Goal: Register for event/course

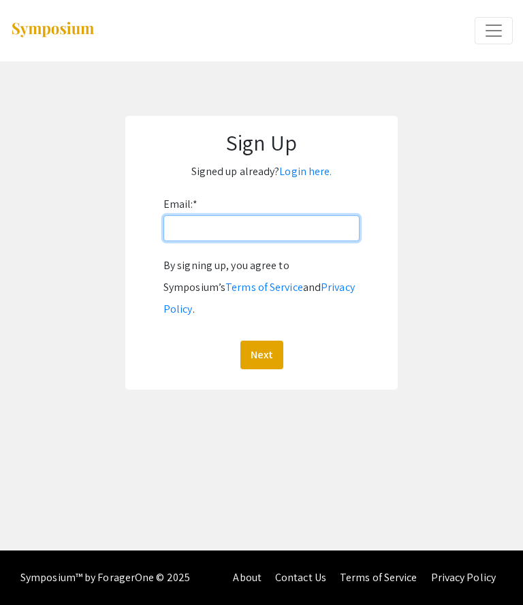
click at [323, 234] on input "Email: *" at bounding box center [261, 228] width 196 height 26
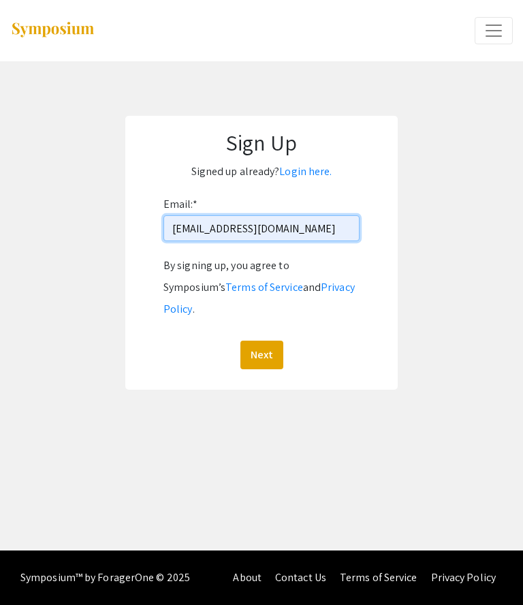
click at [321, 234] on input "esperanzab414@gmail.com" at bounding box center [261, 228] width 196 height 26
click at [327, 227] on input "esperanzab414@gmail.com" at bounding box center [261, 228] width 196 height 26
click at [326, 227] on input "esperanzab414@gmail.com" at bounding box center [261, 228] width 196 height 26
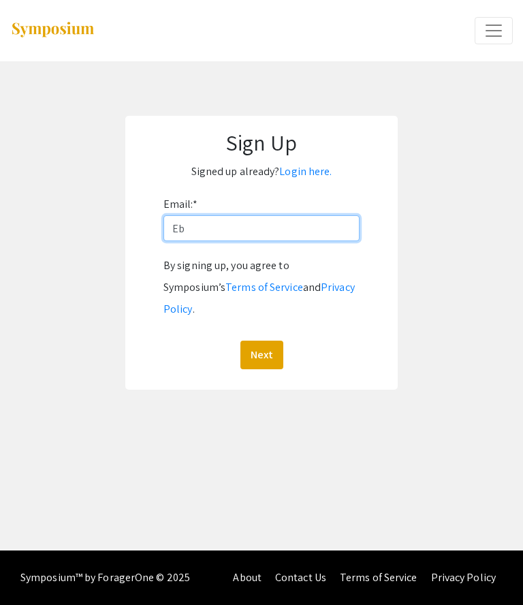
type input "E"
type input "eb1718@mynsu.nova.edu"
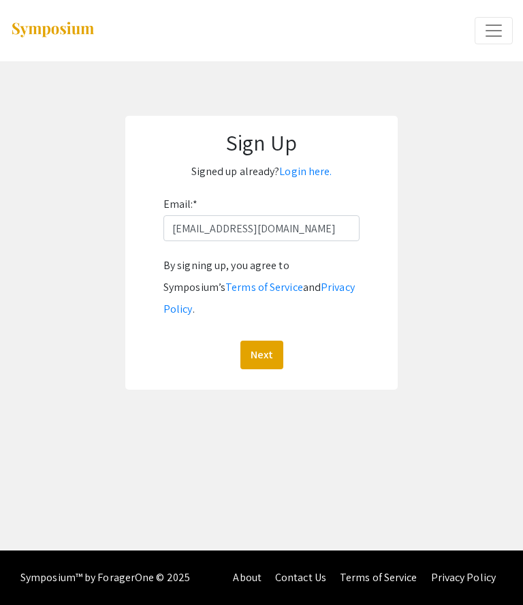
click at [273, 340] on button "Next" at bounding box center [261, 354] width 43 height 29
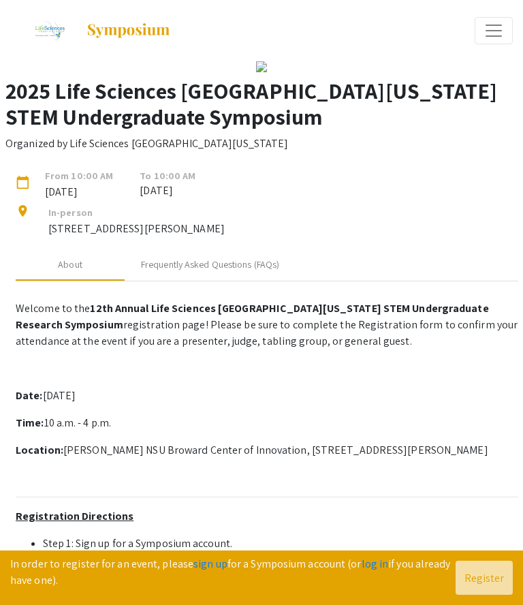
click at [368, 564] on link "log in" at bounding box center [375, 563] width 27 height 14
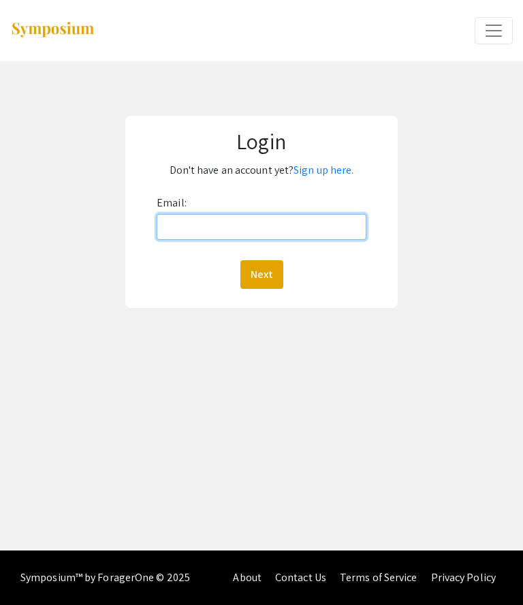
click at [339, 221] on input "Email:" at bounding box center [262, 227] width 210 height 26
type input "eb1718@mynsu.nova.edu"
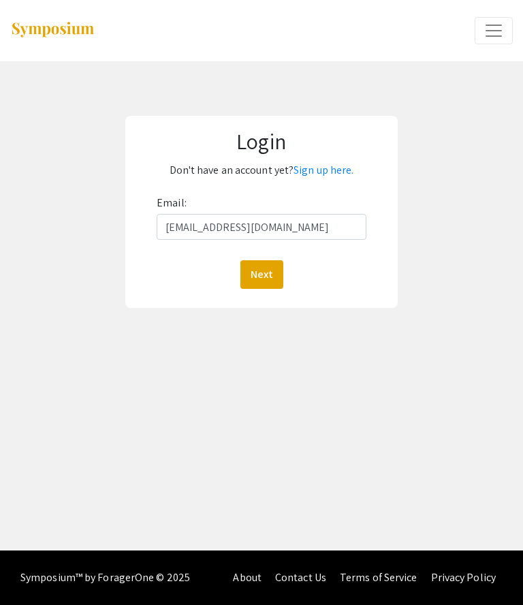
click at [265, 270] on button "Next" at bounding box center [261, 274] width 43 height 29
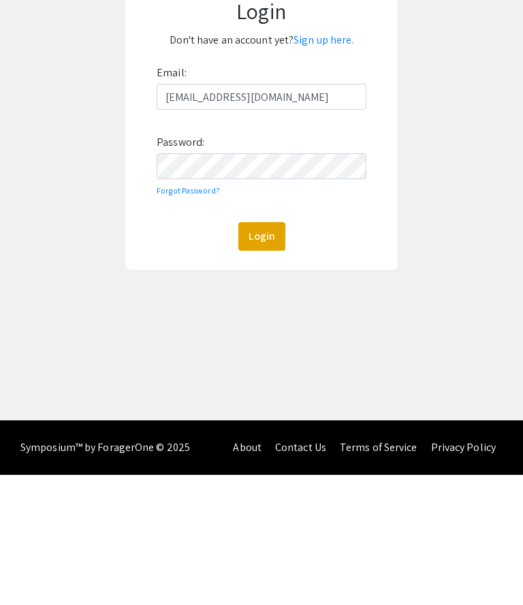
click at [281, 352] on button "Login" at bounding box center [261, 366] width 47 height 29
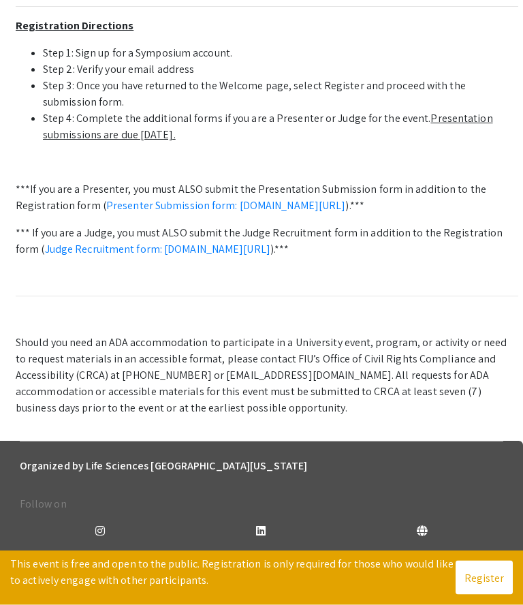
scroll to position [476, 0]
click at [475, 594] on button "Register" at bounding box center [484, 577] width 57 height 34
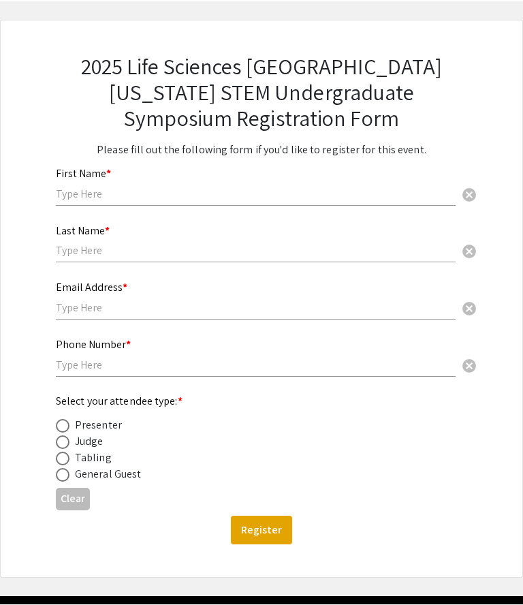
scroll to position [60, 0]
click at [214, 191] on input "text" at bounding box center [256, 194] width 400 height 14
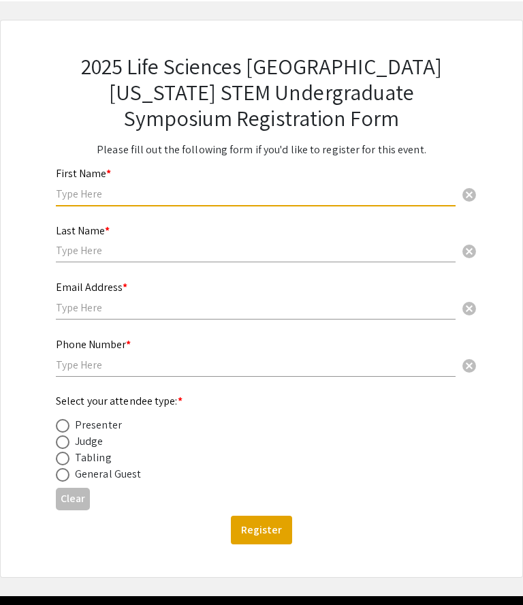
scroll to position [59, 0]
type input "Esperanza"
type input "Barrios"
type input "7863292813"
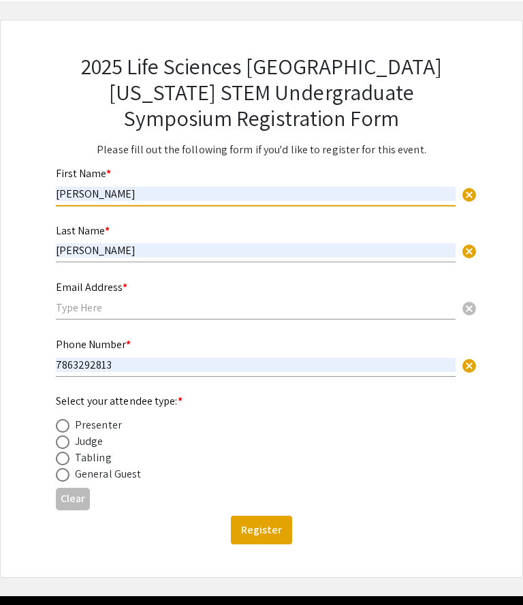
click at [314, 315] on input "text" at bounding box center [256, 307] width 400 height 14
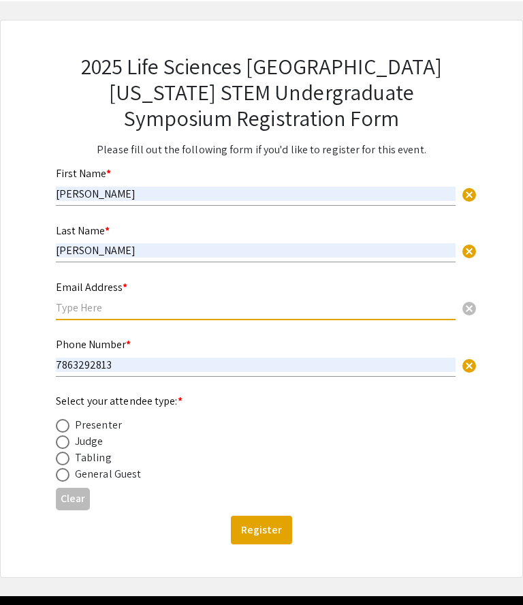
scroll to position [59, 0]
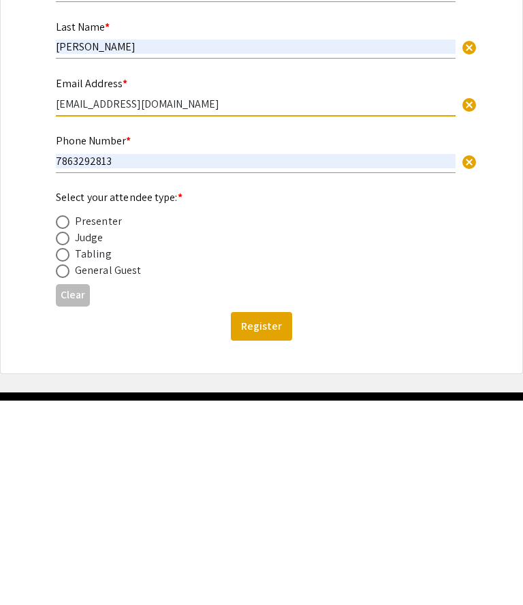
type input "eb1718@mynsu.nova.edu"
click at [64, 419] on span at bounding box center [63, 426] width 14 height 14
click at [64, 419] on input "radio" at bounding box center [63, 426] width 14 height 14
radio input "true"
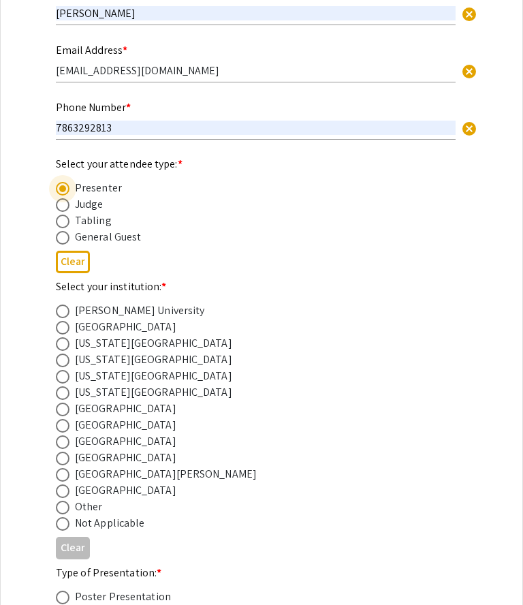
scroll to position [297, 0]
click at [61, 449] on span at bounding box center [63, 442] width 14 height 14
click at [61, 449] on input "radio" at bounding box center [63, 442] width 14 height 14
radio input "true"
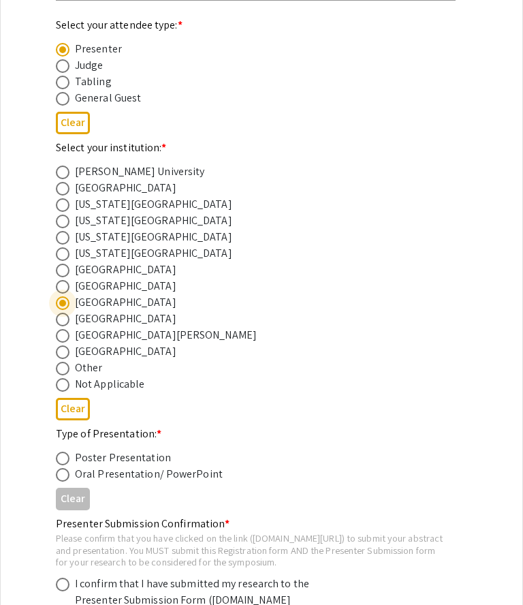
scroll to position [436, 0]
click at [65, 465] on span at bounding box center [63, 458] width 14 height 14
click at [65, 465] on input "radio" at bounding box center [63, 458] width 14 height 14
radio input "true"
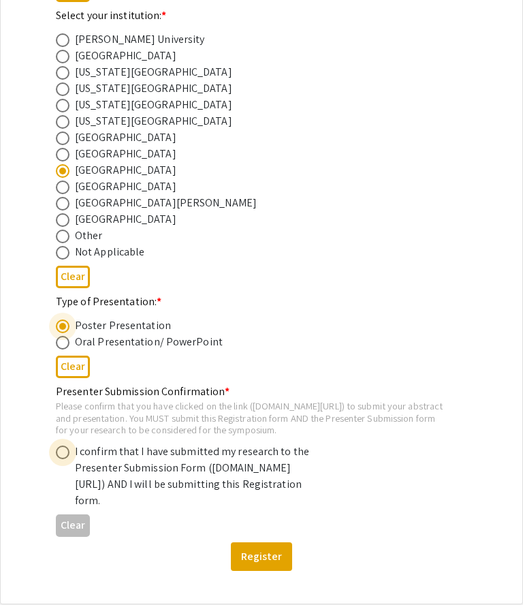
scroll to position [568, 0]
click at [61, 459] on span at bounding box center [63, 452] width 14 height 14
click at [61, 459] on input "radio" at bounding box center [63, 452] width 14 height 14
radio input "true"
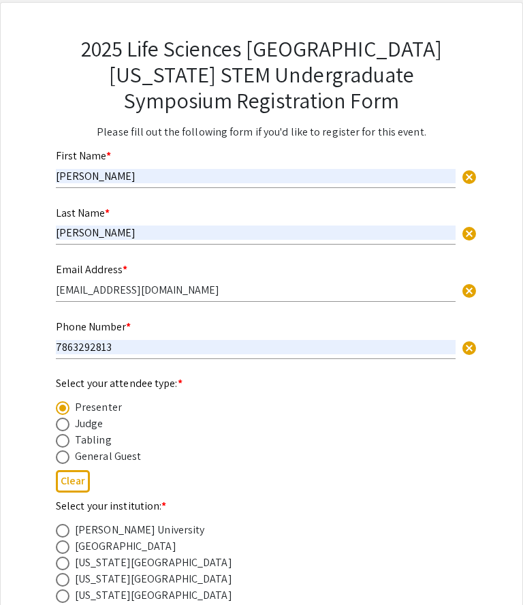
scroll to position [77, 0]
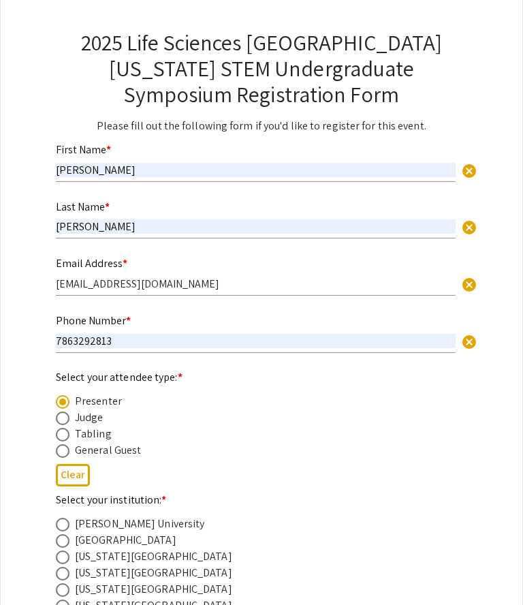
click at [249, 291] on input "eb1718@mynsu.nova.edu" at bounding box center [256, 283] width 400 height 14
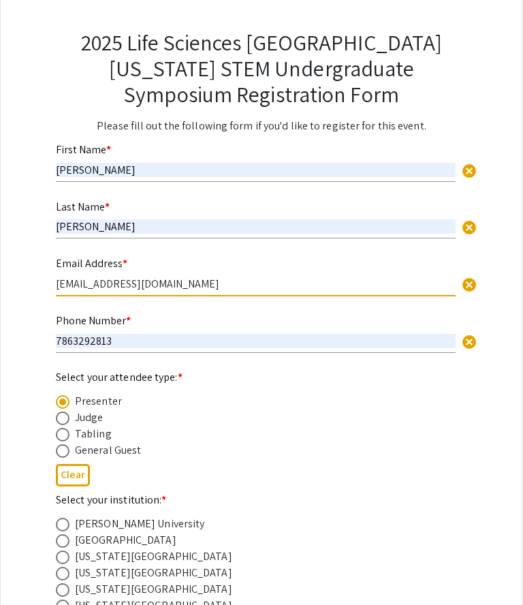
click at [249, 291] on input "eb1718@mynsu.nova.edu" at bounding box center [256, 283] width 400 height 14
click at [234, 290] on input "eb1718@mynsu.nova.edu" at bounding box center [256, 284] width 400 height 14
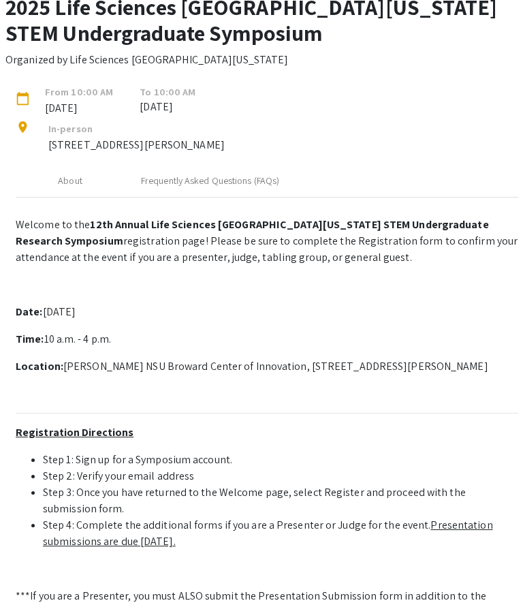
scroll to position [476, 0]
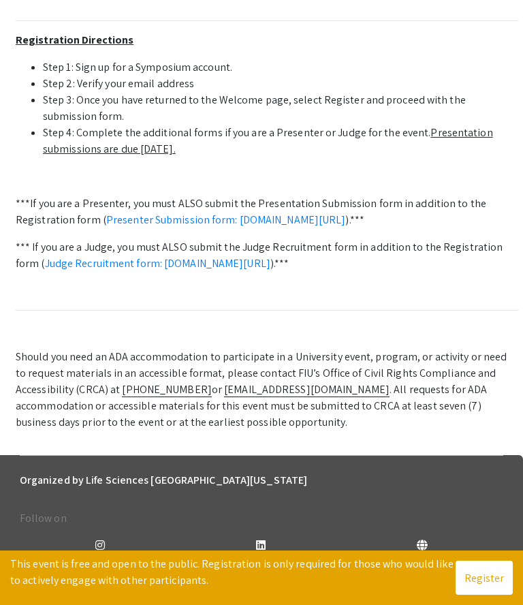
click at [187, 227] on link "Presenter Submission form: symposium.foragerone.com/lssfsymposium2025/submission" at bounding box center [226, 219] width 240 height 14
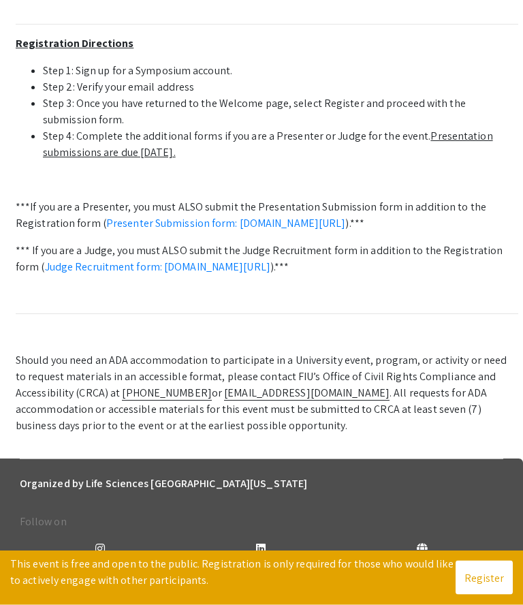
scroll to position [471, 0]
click at [486, 594] on button "Register" at bounding box center [484, 577] width 57 height 34
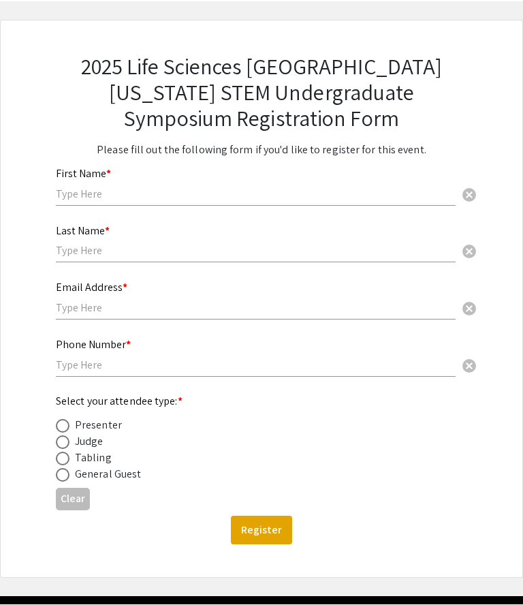
scroll to position [60, 0]
click at [370, 193] on input "text" at bounding box center [256, 194] width 400 height 14
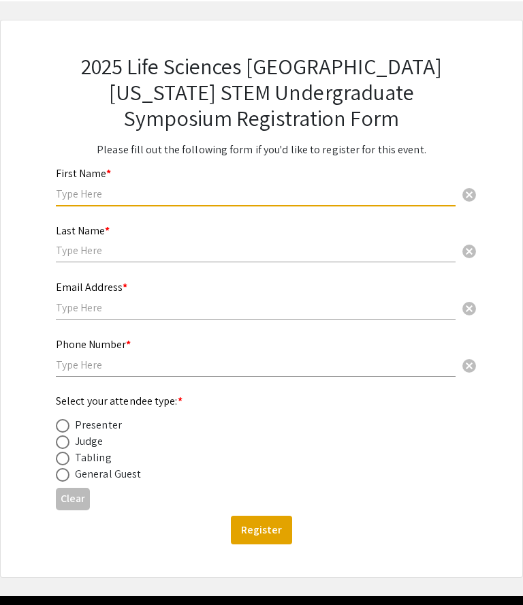
scroll to position [59, 0]
type input "Chana"
click at [69, 258] on input "text" at bounding box center [256, 251] width 400 height 14
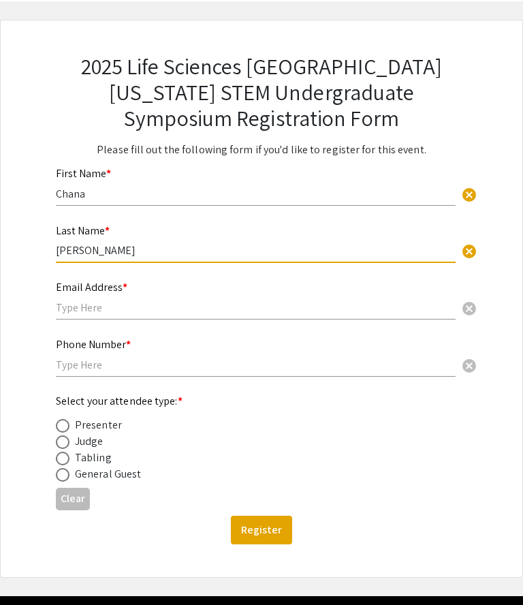
type input "[PERSON_NAME]"
click at [77, 305] on input "text" at bounding box center [256, 308] width 400 height 14
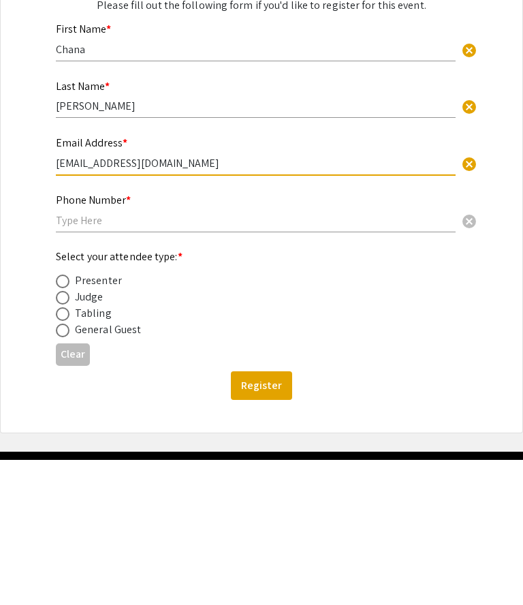
type input "[EMAIL_ADDRESS][DOMAIN_NAME]"
click at [62, 419] on span at bounding box center [63, 426] width 14 height 14
click at [62, 419] on input "radio" at bounding box center [63, 426] width 14 height 14
radio input "true"
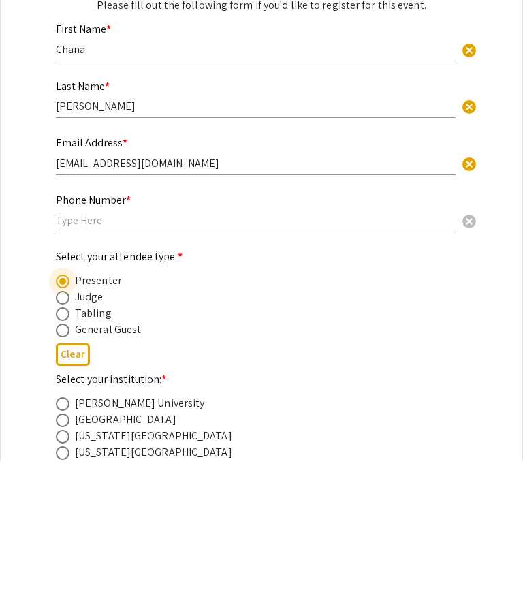
scroll to position [113, 0]
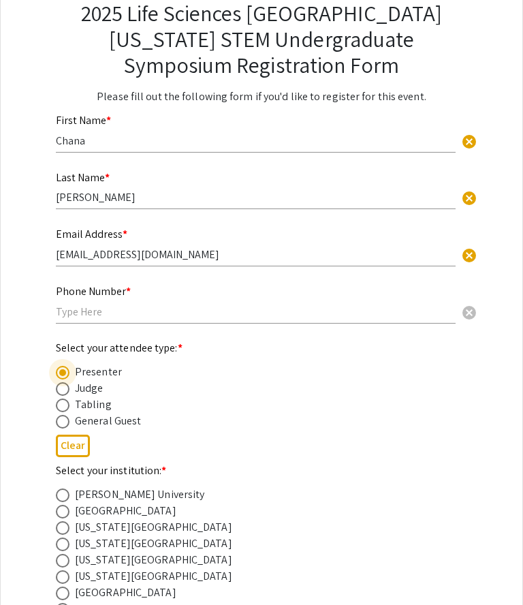
click at [62, 317] on input "text" at bounding box center [256, 311] width 400 height 14
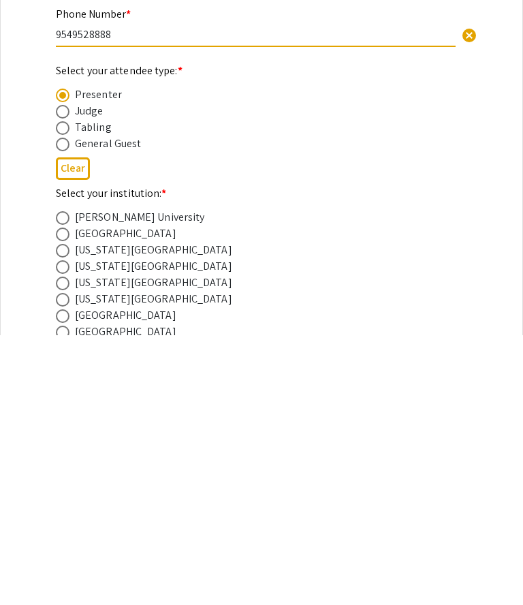
scroll to position [121, 0]
type input "9549528888"
radio input "true"
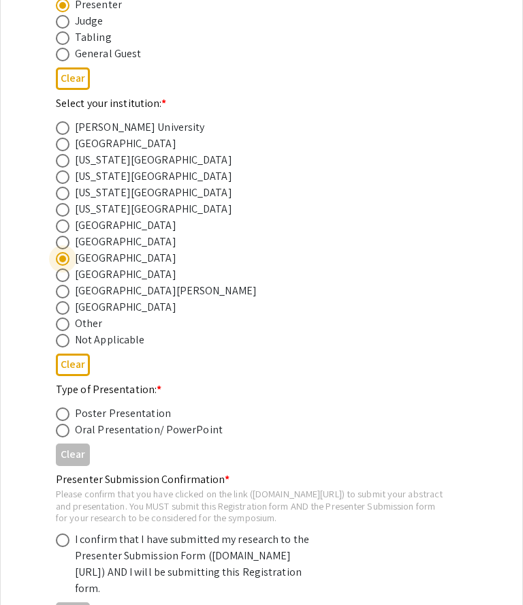
scroll to position [481, 0]
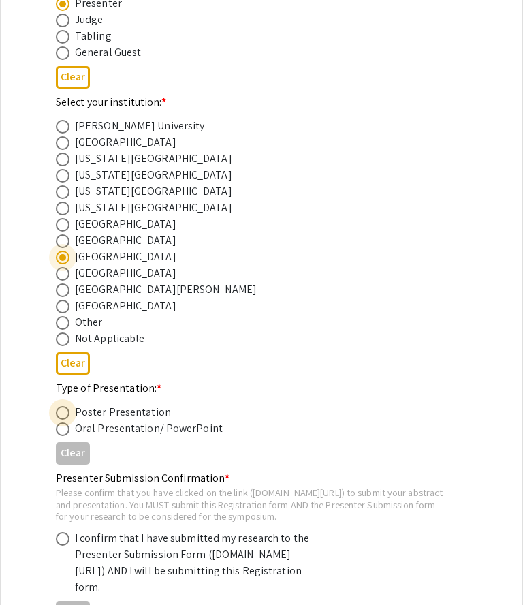
click at [62, 417] on span at bounding box center [63, 413] width 14 height 14
click at [62, 417] on input "radio" at bounding box center [63, 413] width 14 height 14
radio input "true"
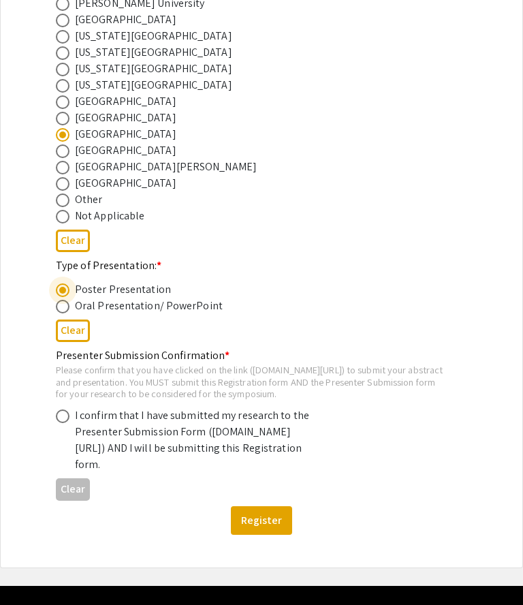
scroll to position [604, 0]
click at [62, 423] on span at bounding box center [63, 416] width 14 height 14
click at [62, 423] on input "radio" at bounding box center [63, 416] width 14 height 14
radio input "true"
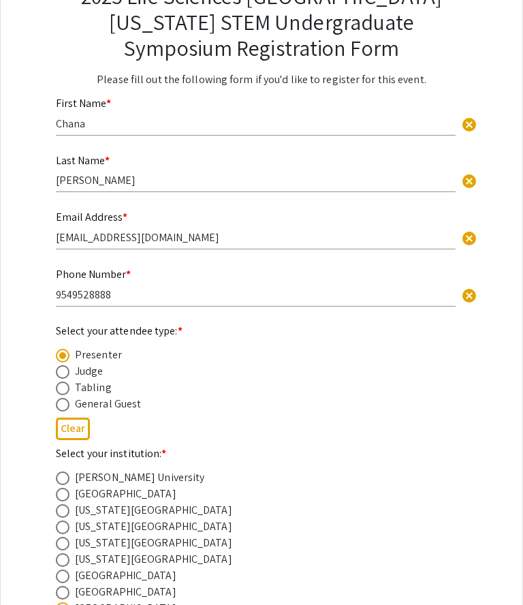
scroll to position [129, 0]
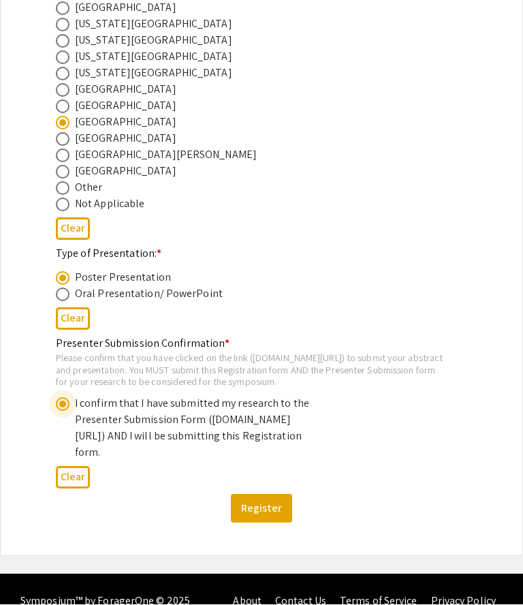
click at [274, 523] on button "Register" at bounding box center [261, 508] width 61 height 29
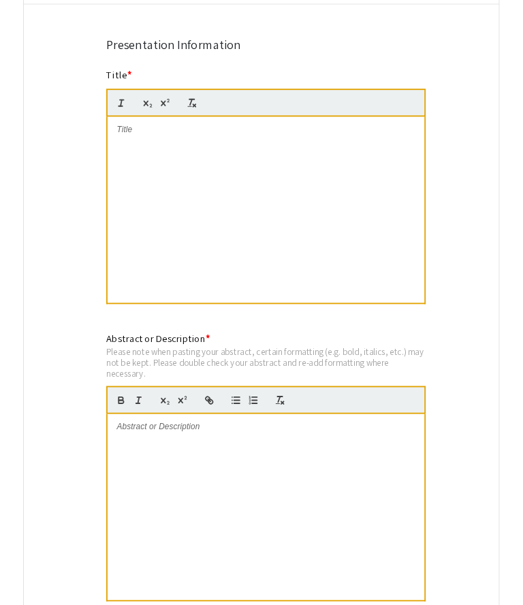
scroll to position [1045, 0]
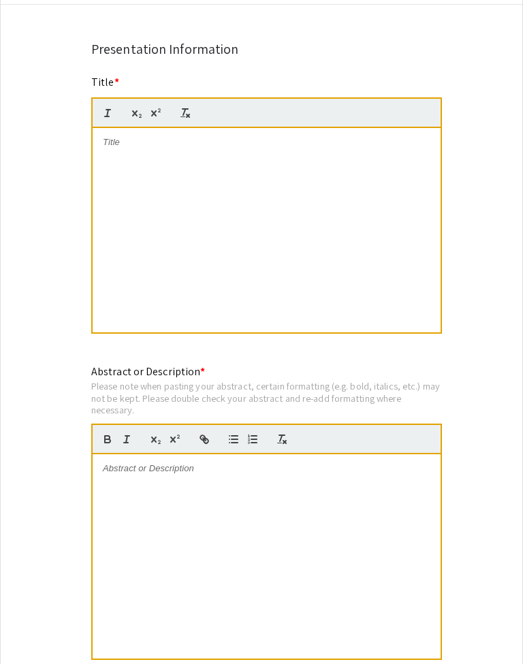
click at [147, 149] on p at bounding box center [267, 143] width 328 height 12
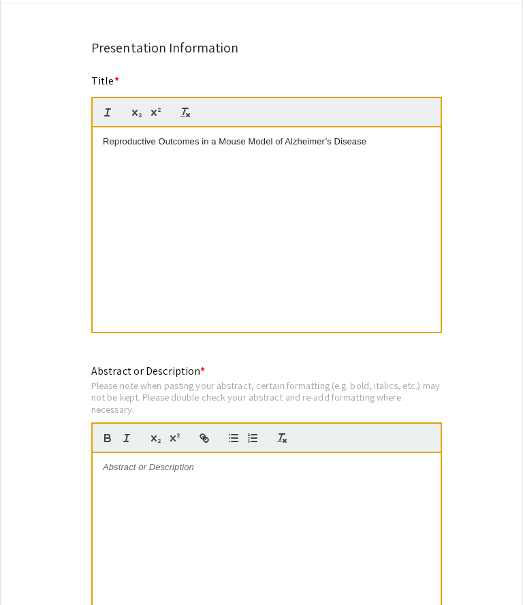
scroll to position [6, 0]
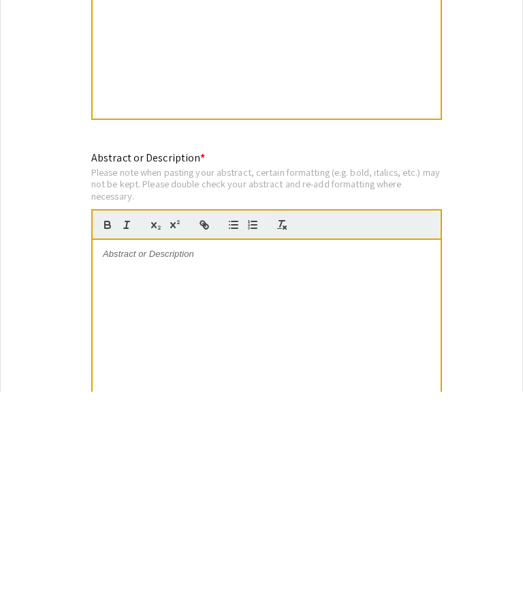
click at [390, 453] on div at bounding box center [267, 555] width 348 height 204
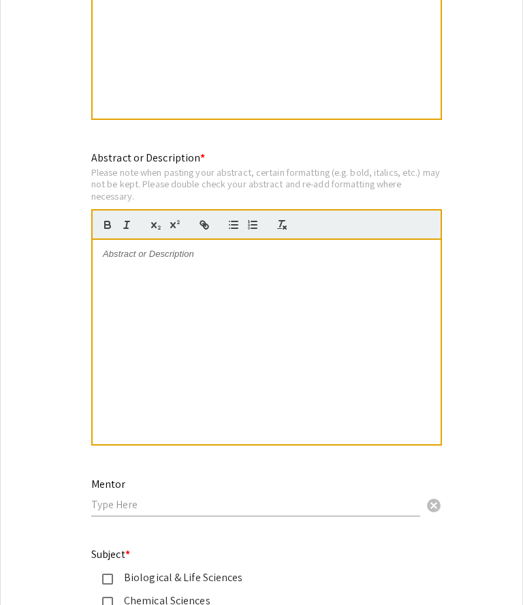
scroll to position [0, 0]
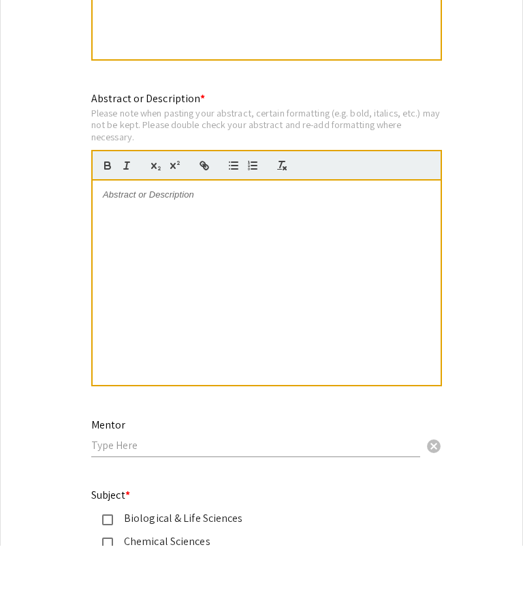
click at [145, 248] on p at bounding box center [267, 254] width 328 height 12
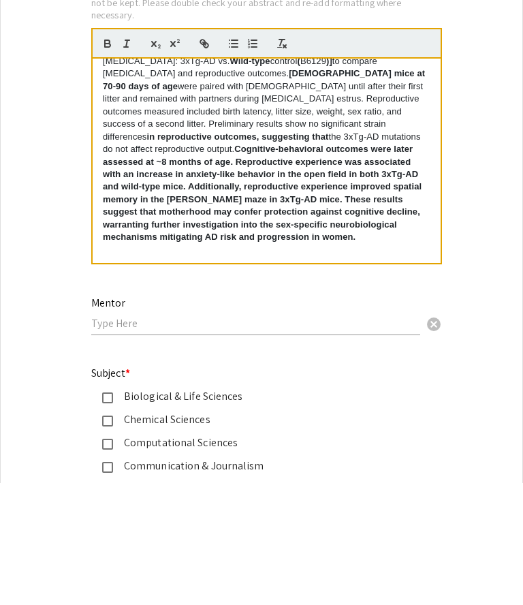
scroll to position [400, 0]
click at [144, 267] on strong "Cognitive-behavioral outcomes were later assessed at ~8 months of age. Reproduc…" at bounding box center [263, 316] width 321 height 98
click at [108, 166] on icon "button" at bounding box center [107, 167] width 5 height 3
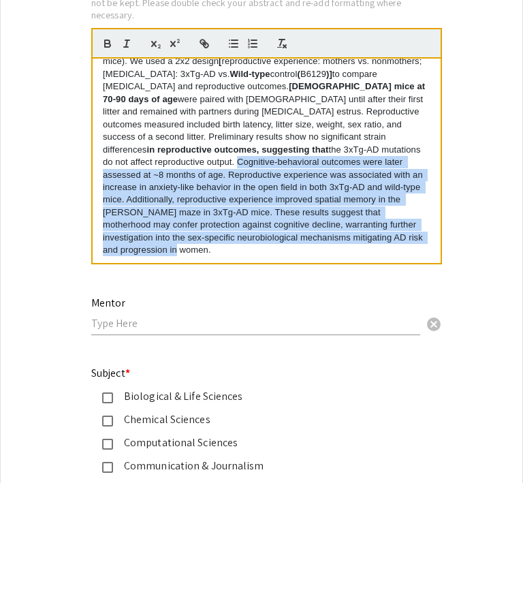
click at [207, 267] on strong "in reproductive outcomes, suggesting that" at bounding box center [237, 272] width 182 height 10
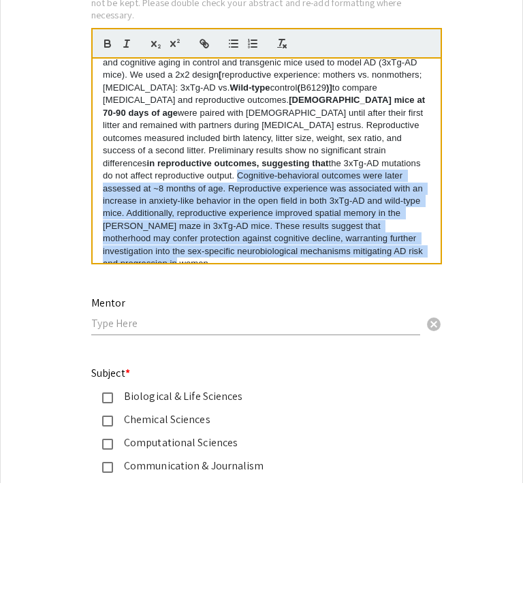
scroll to position [338, 0]
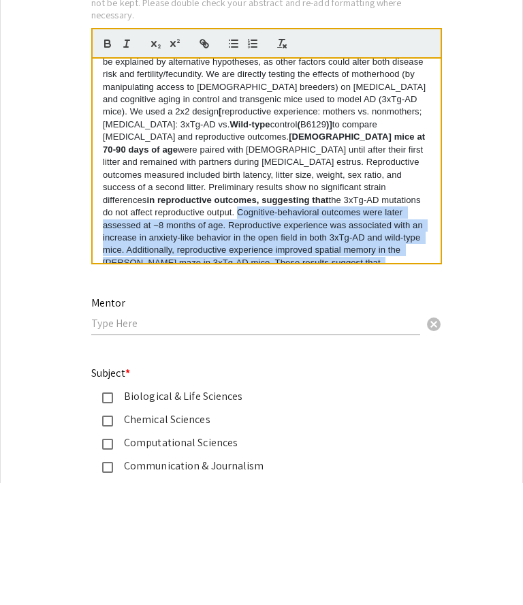
click at [105, 163] on icon "button" at bounding box center [107, 164] width 5 height 3
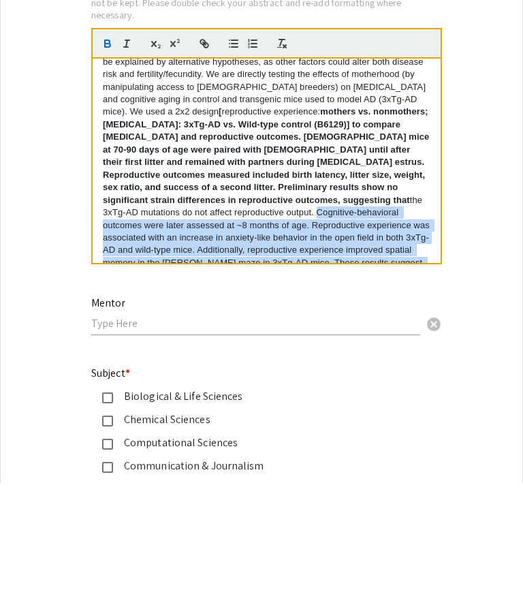
click at [111, 160] on icon "button" at bounding box center [107, 166] width 12 height 12
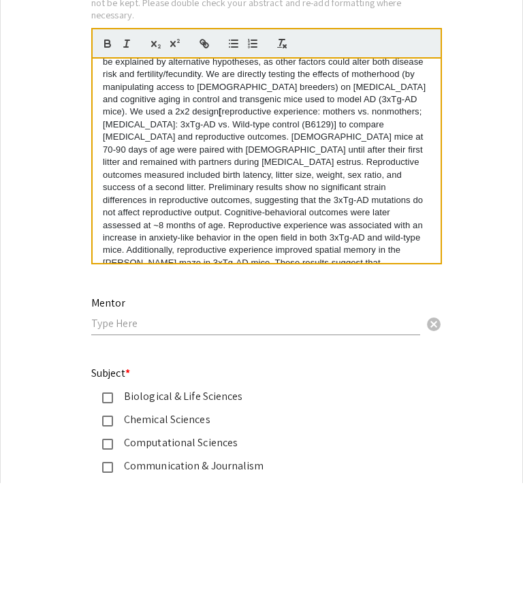
click at [403, 232] on p "Alzheimer’s disease (AD) is a devastating neurodegenerative disorder that lacks…" at bounding box center [267, 259] width 328 height 339
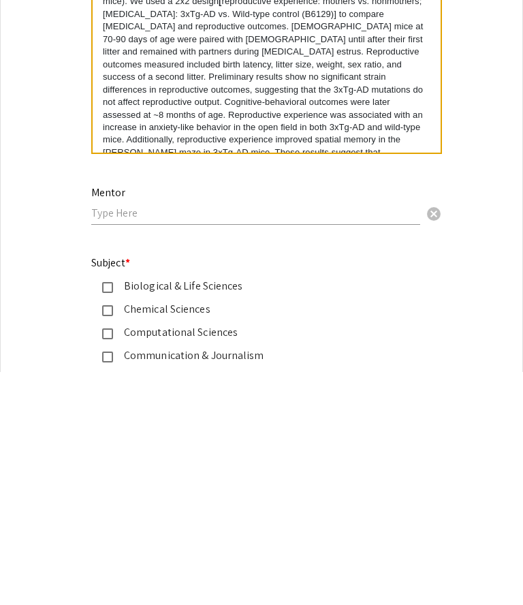
click at [366, 439] on input "text" at bounding box center [255, 446] width 329 height 14
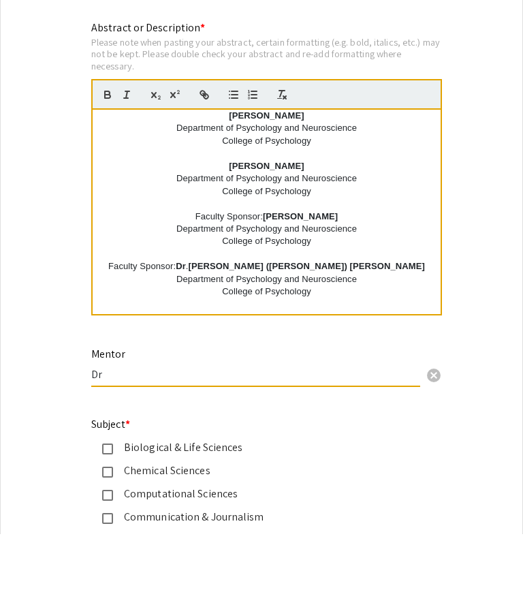
scroll to position [1331, 0]
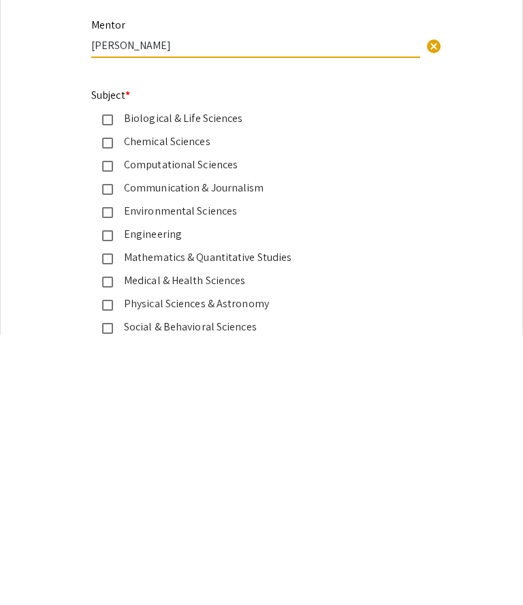
type input "[PERSON_NAME]"
click at [108, 384] on mat-pseudo-checkbox at bounding box center [107, 389] width 11 height 11
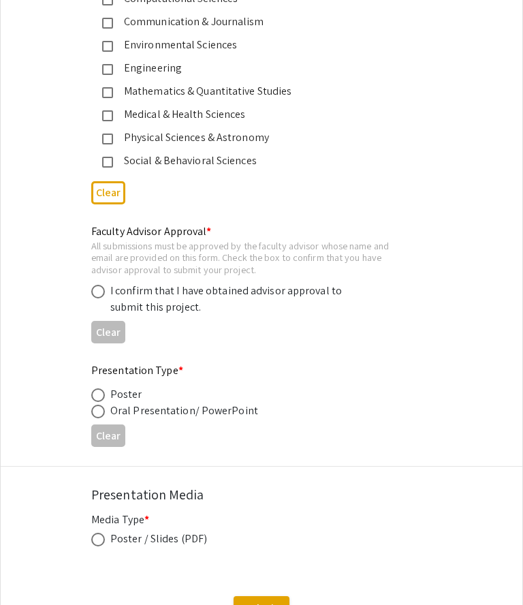
scroll to position [1883, 0]
click at [103, 298] on span at bounding box center [98, 292] width 14 height 14
click at [103, 298] on input "radio" at bounding box center [98, 292] width 14 height 14
radio input "true"
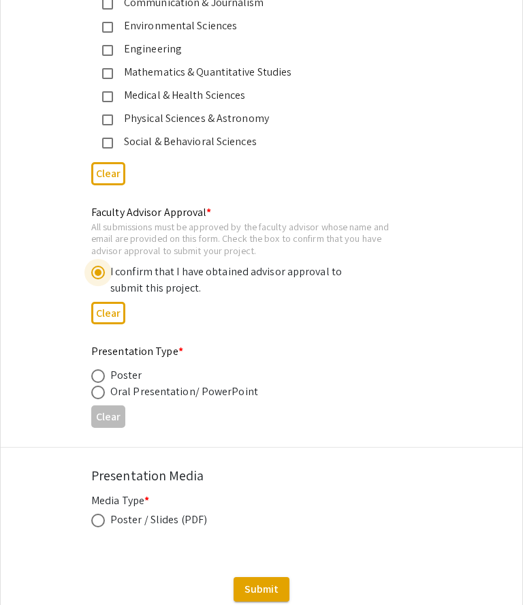
scroll to position [1902, 0]
click at [104, 383] on span at bounding box center [98, 376] width 14 height 14
click at [104, 383] on input "radio" at bounding box center [98, 376] width 14 height 14
radio input "true"
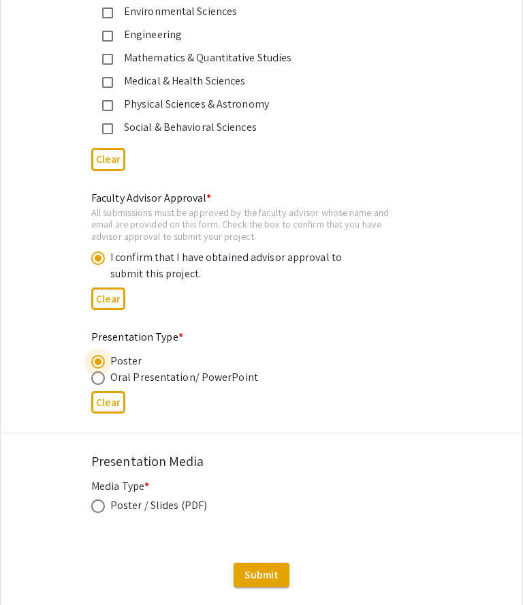
scroll to position [1916, 0]
click at [102, 513] on span at bounding box center [98, 507] width 14 height 14
click at [102, 513] on input "radio" at bounding box center [98, 507] width 14 height 14
radio input "true"
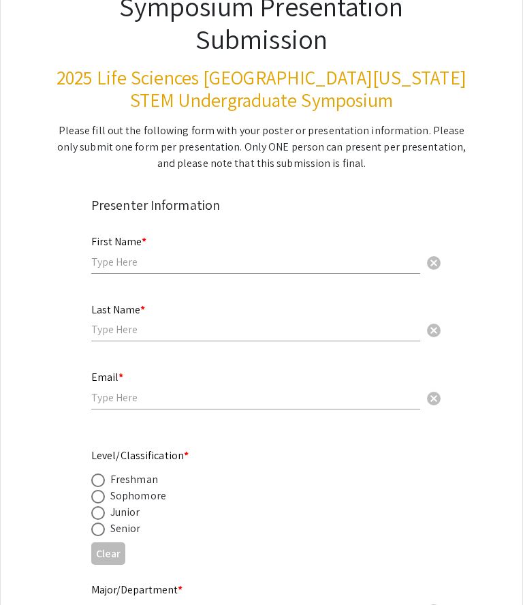
scroll to position [117, 0]
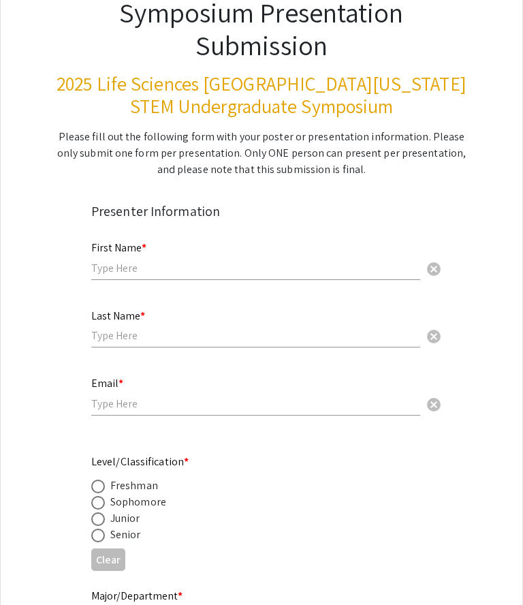
click at [107, 268] on input "text" at bounding box center [255, 268] width 329 height 14
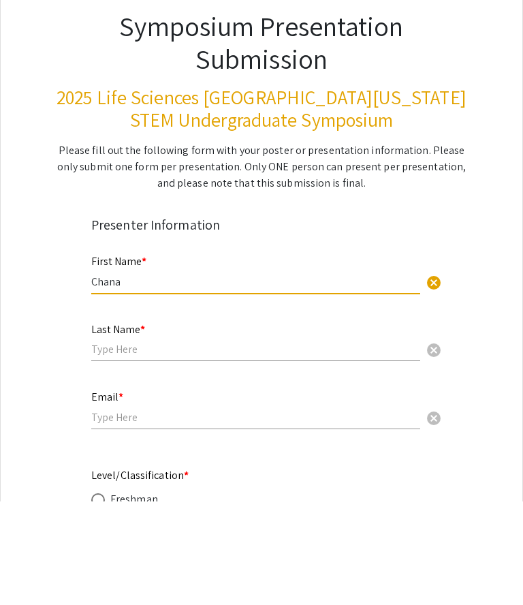
type input "Chana"
click at [257, 445] on input "text" at bounding box center [255, 452] width 329 height 14
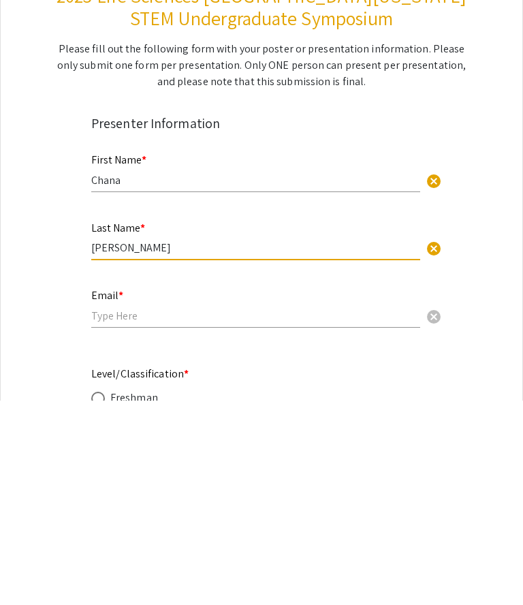
type input "[PERSON_NAME]"
click at [227, 513] on input "email" at bounding box center [255, 520] width 329 height 14
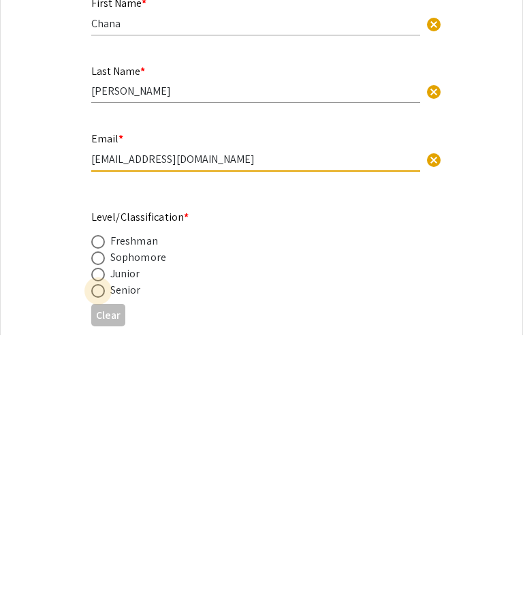
type input "[EMAIL_ADDRESS][DOMAIN_NAME]"
click at [101, 554] on span at bounding box center [98, 561] width 14 height 14
click at [101, 554] on input "radio" at bounding box center [98, 561] width 14 height 14
radio input "true"
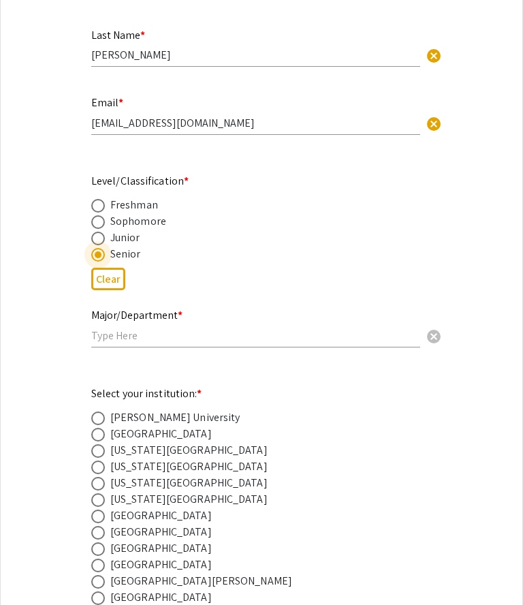
scroll to position [398, 0]
click at [114, 339] on input "text" at bounding box center [255, 335] width 329 height 14
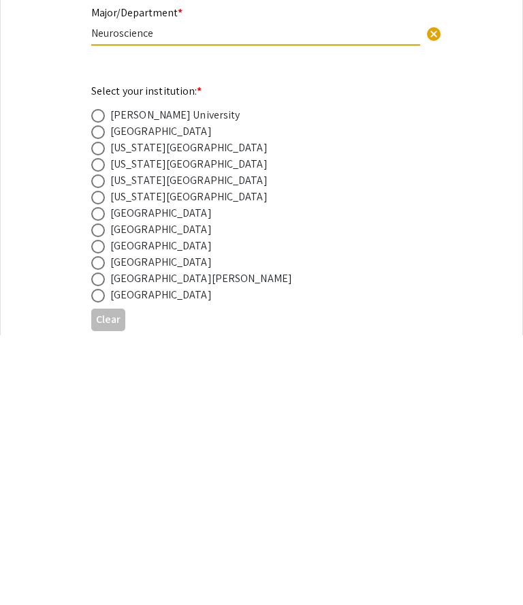
scroll to position [433, 0]
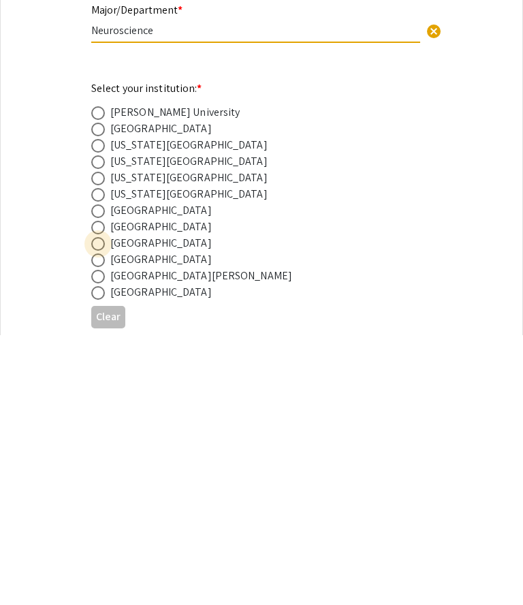
type input "Neuroscience"
click at [101, 507] on span at bounding box center [98, 514] width 14 height 14
click at [101, 507] on input "radio" at bounding box center [98, 514] width 14 height 14
radio input "true"
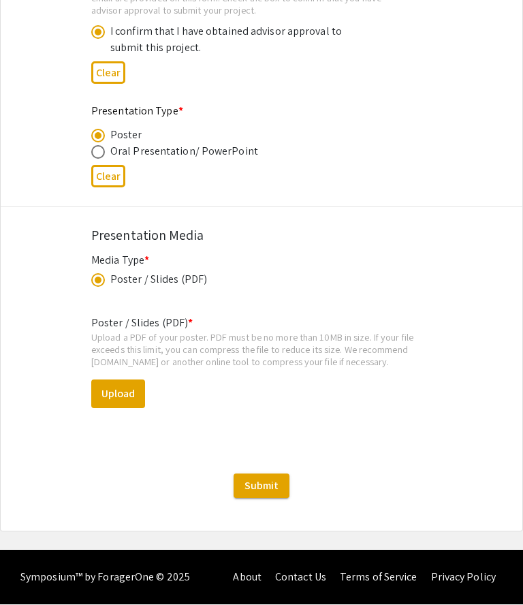
scroll to position [0, 0]
click at [123, 390] on button "Upload" at bounding box center [118, 394] width 54 height 29
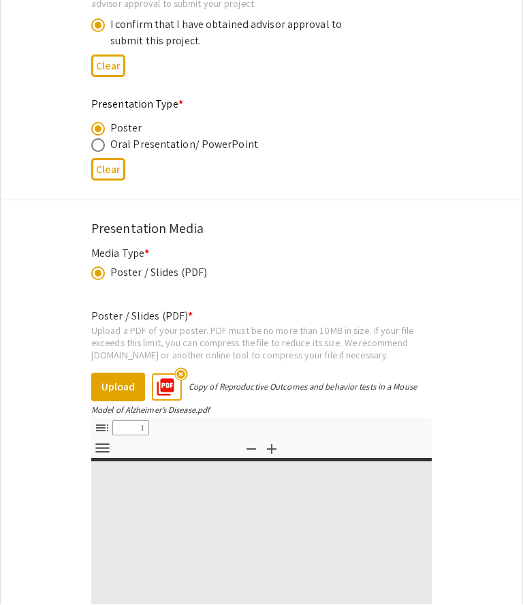
scroll to position [2149, 0]
select select "custom"
type input "0"
select select "custom"
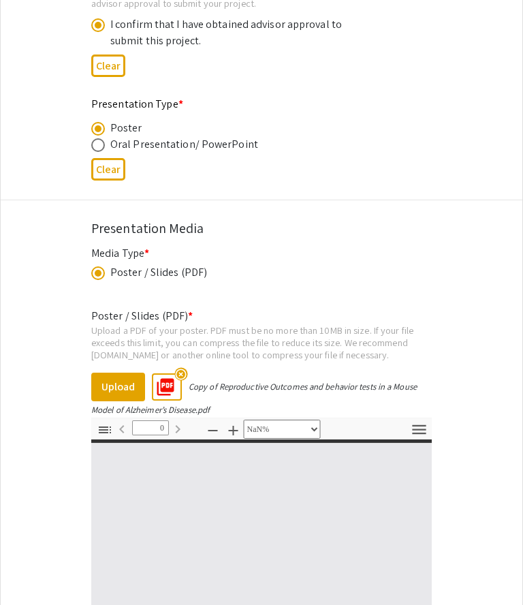
type input "1"
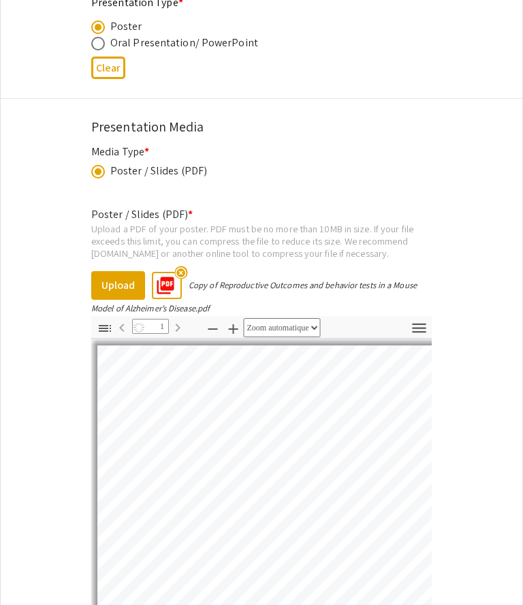
select select "auto"
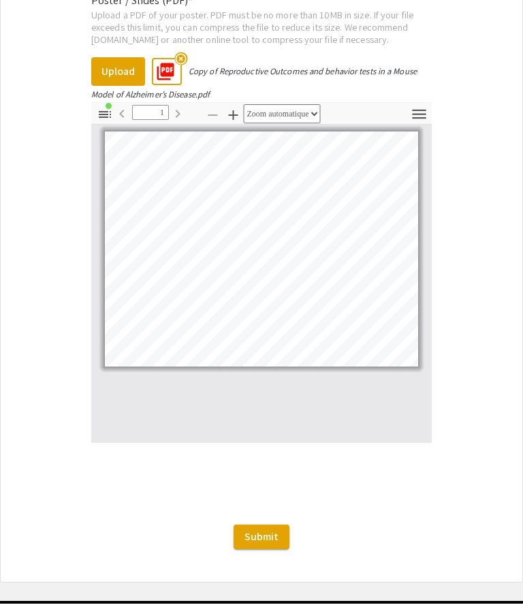
scroll to position [2462, 0]
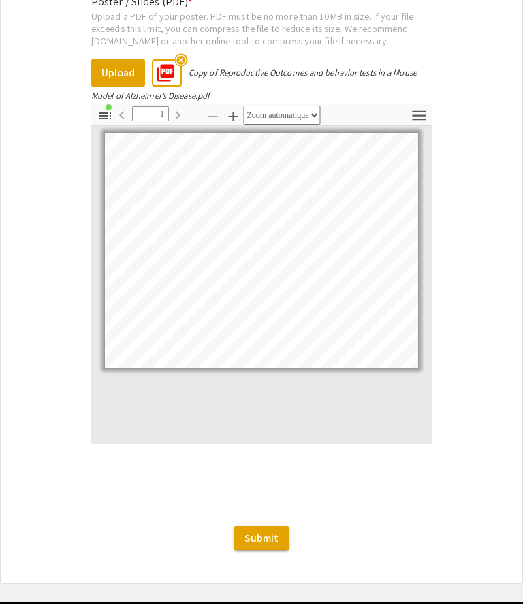
click at [274, 543] on span "Submit" at bounding box center [261, 538] width 34 height 14
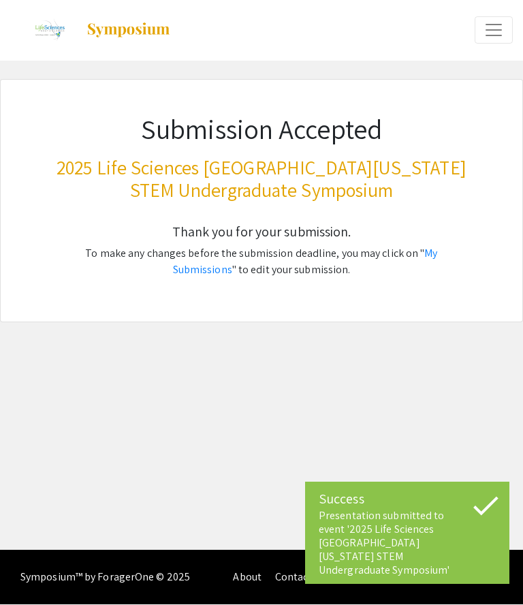
scroll to position [59, 0]
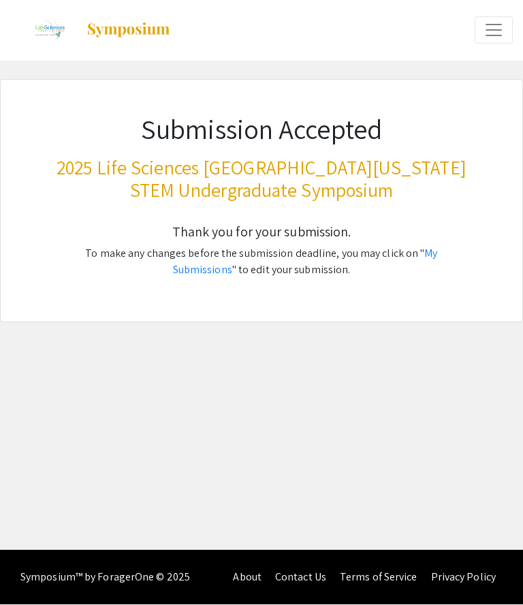
click at [438, 247] on link "My Submissions" at bounding box center [305, 262] width 265 height 31
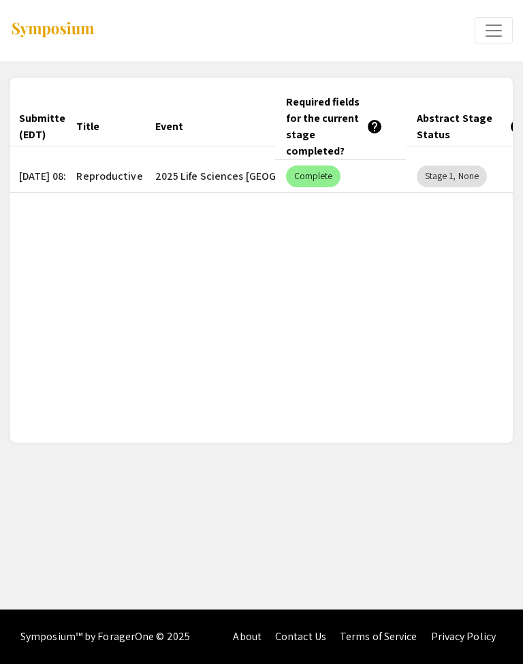
scroll to position [0, 27]
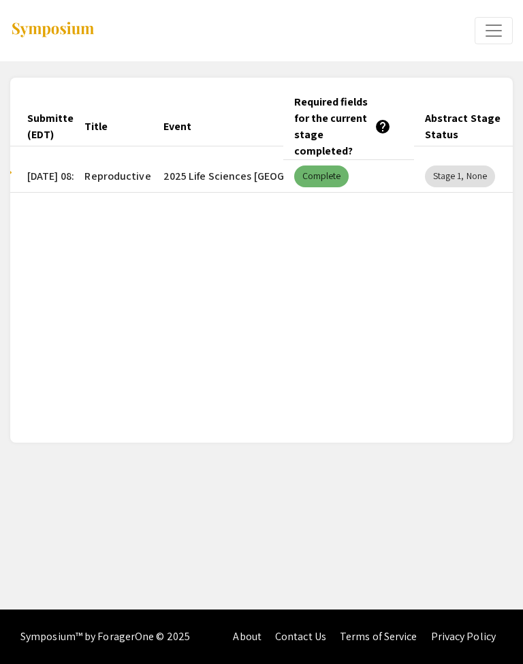
click at [335, 176] on mat-chip "Complete" at bounding box center [321, 176] width 55 height 22
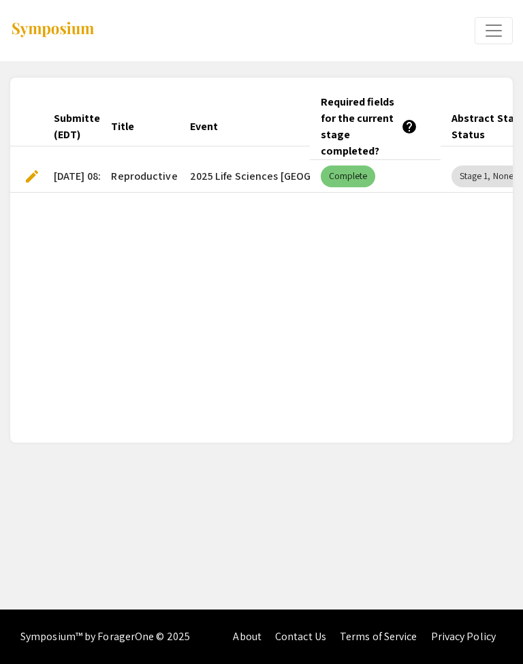
scroll to position [0, 0]
click at [35, 175] on span "edit" at bounding box center [32, 176] width 16 height 16
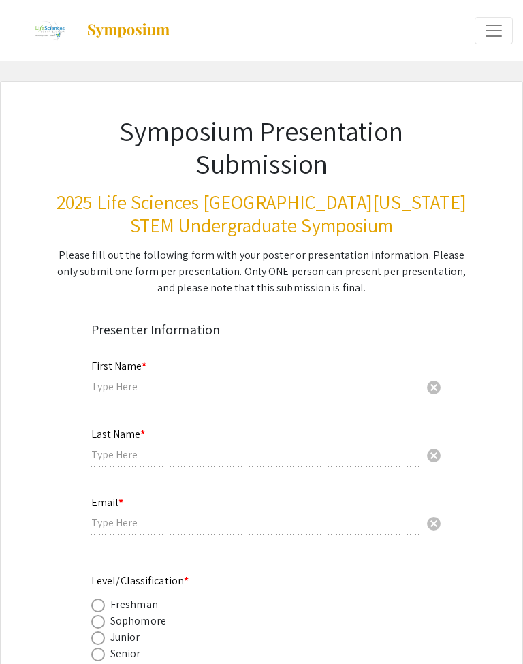
type input "Chana"
type input "[PERSON_NAME]"
type input "[EMAIL_ADDRESS][DOMAIN_NAME]"
radio input "true"
type input "Neuroscience"
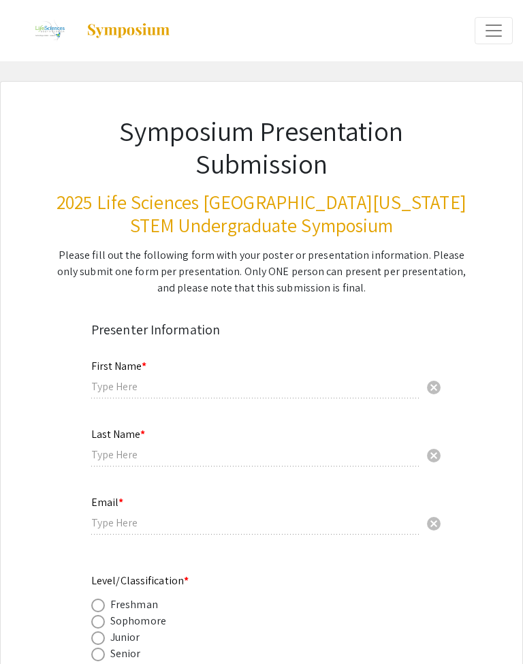
radio input "true"
type input "[PERSON_NAME]"
radio input "true"
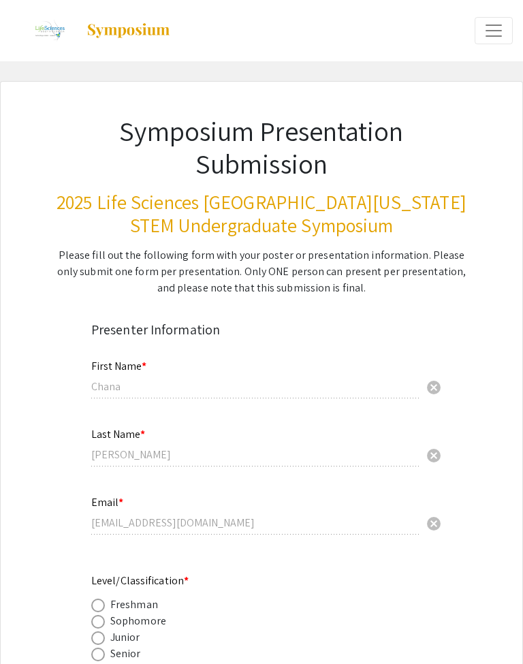
select select "custom"
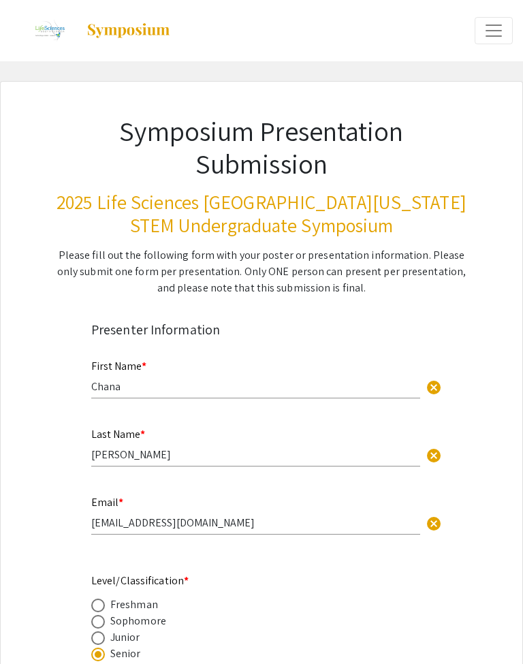
type input "0"
select select "custom"
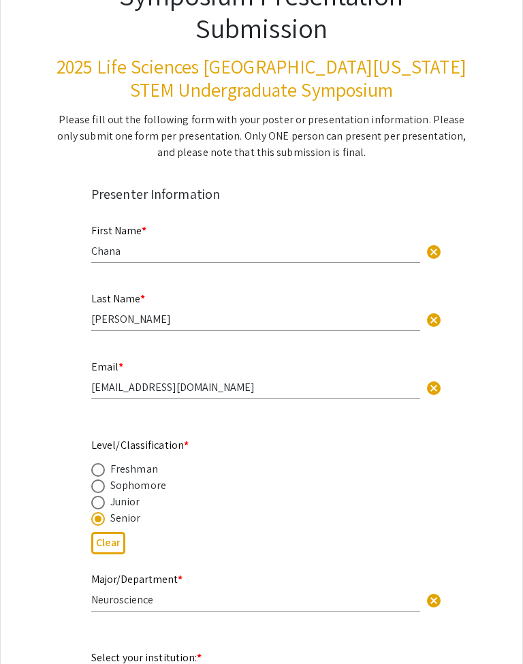
type input "1"
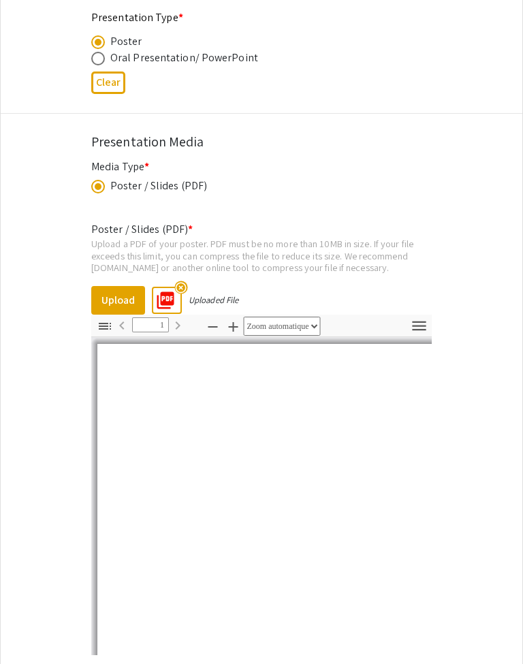
scroll to position [2238, 0]
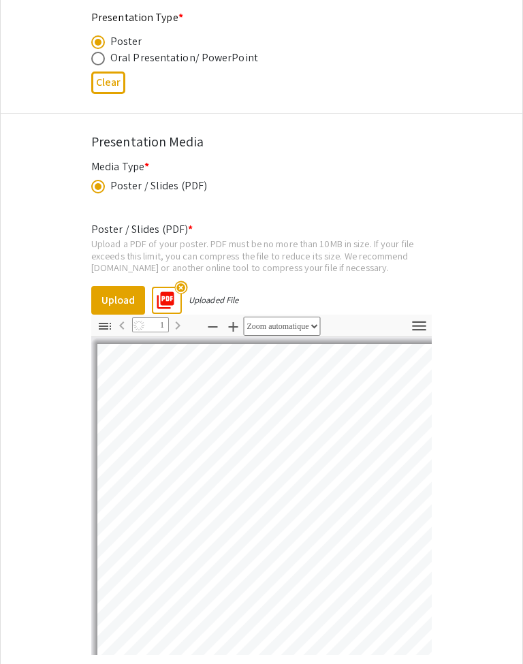
select select "auto"
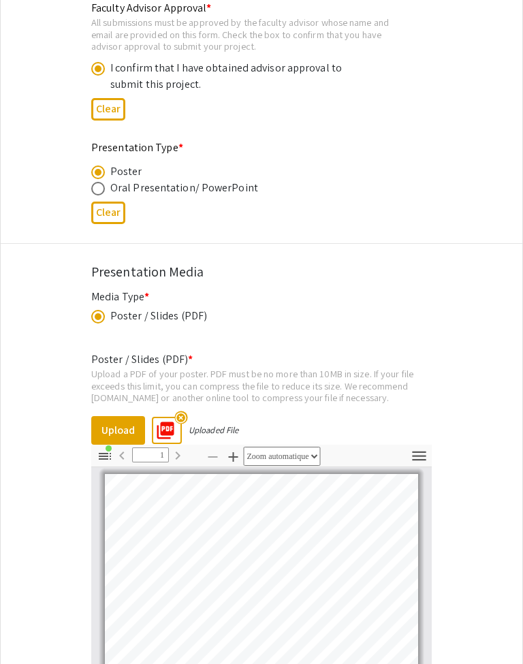
scroll to position [2448, 0]
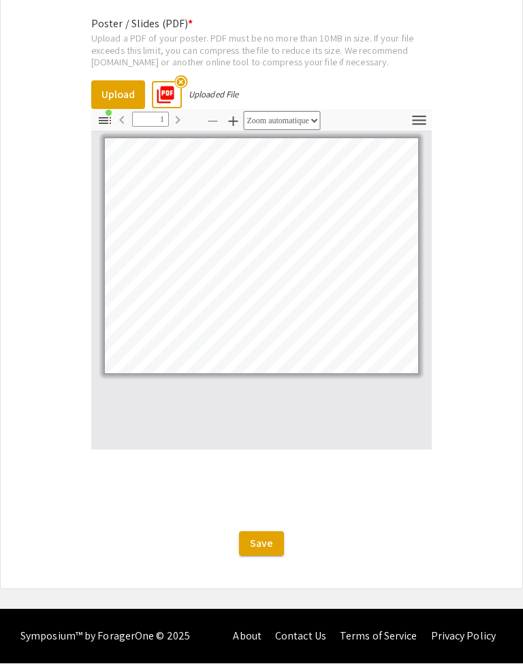
click at [269, 543] on span "Save" at bounding box center [261, 544] width 23 height 14
